Goal: Transaction & Acquisition: Download file/media

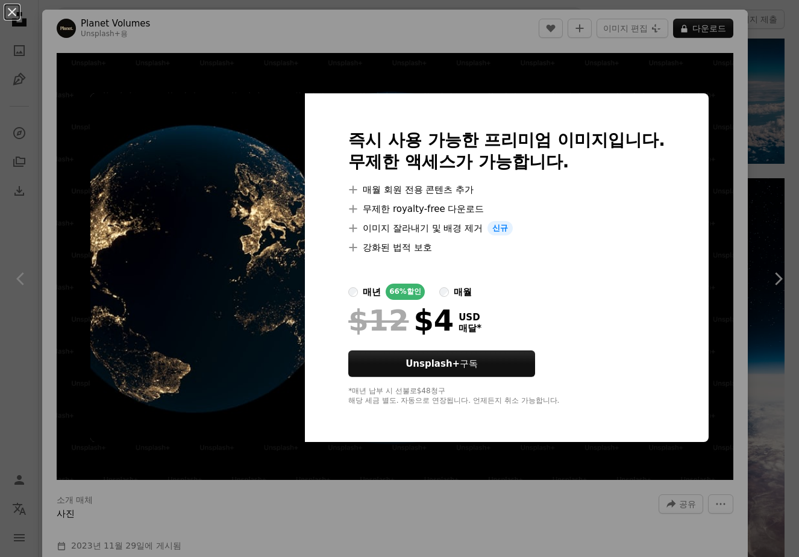
click at [642, 66] on div "An X shape 즉시 사용 가능한 프리미엄 이미지입니다. 무제한 액세스가 가능합니다. A plus sign 매월 회원 전용 콘텐츠 추가 A…" at bounding box center [399, 278] width 799 height 557
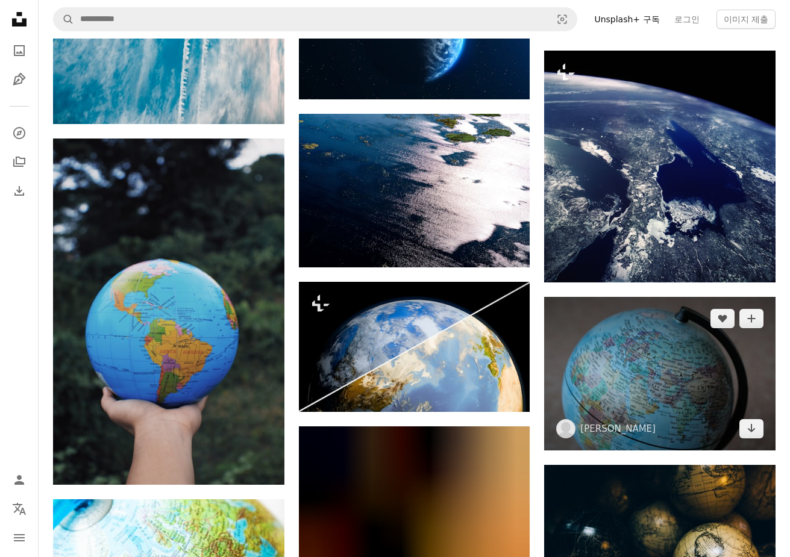
scroll to position [10180, 0]
